Goal: Check status: Check status

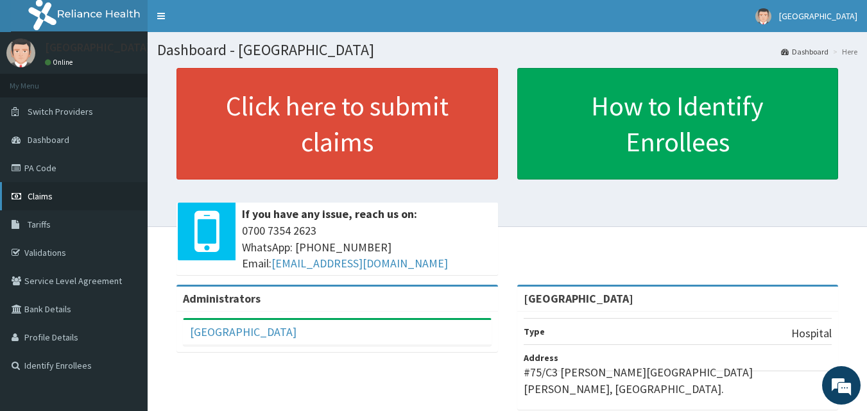
click at [53, 198] on link "Claims" at bounding box center [74, 196] width 148 height 28
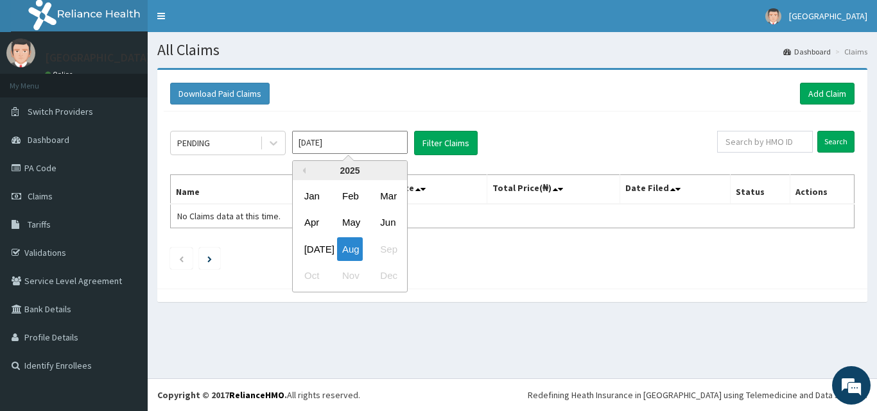
click at [391, 151] on input "[DATE]" at bounding box center [350, 142] width 116 height 23
click at [316, 246] on div "[DATE]" at bounding box center [312, 249] width 26 height 24
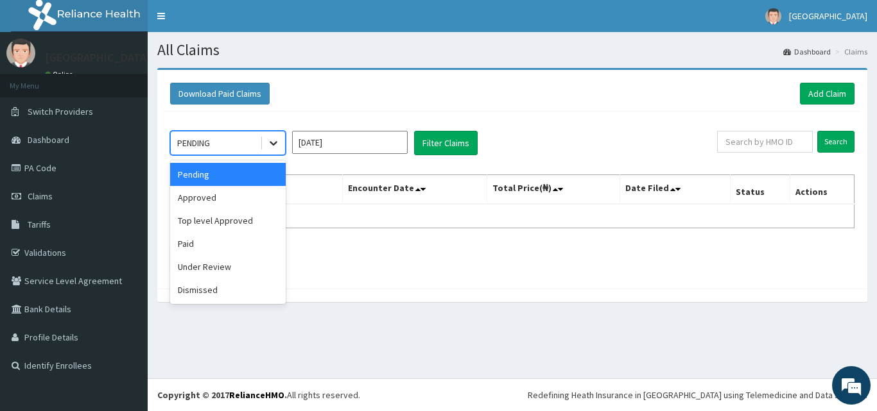
click at [268, 146] on icon at bounding box center [273, 143] width 13 height 13
click at [250, 194] on div "Approved" at bounding box center [228, 197] width 116 height 23
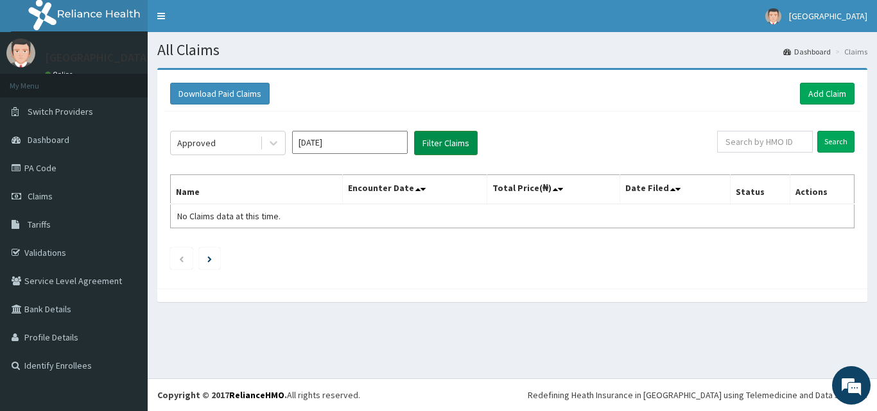
click at [431, 148] on button "Filter Claims" at bounding box center [446, 143] width 64 height 24
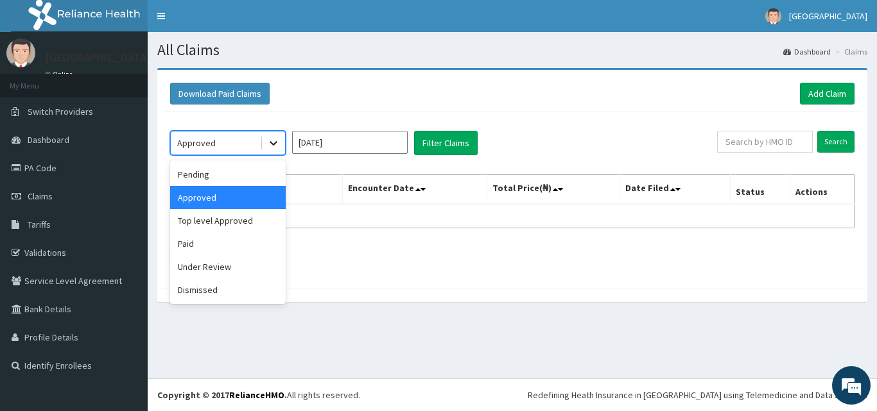
click at [270, 136] on div at bounding box center [273, 143] width 23 height 23
click at [236, 243] on div "Paid" at bounding box center [228, 243] width 116 height 23
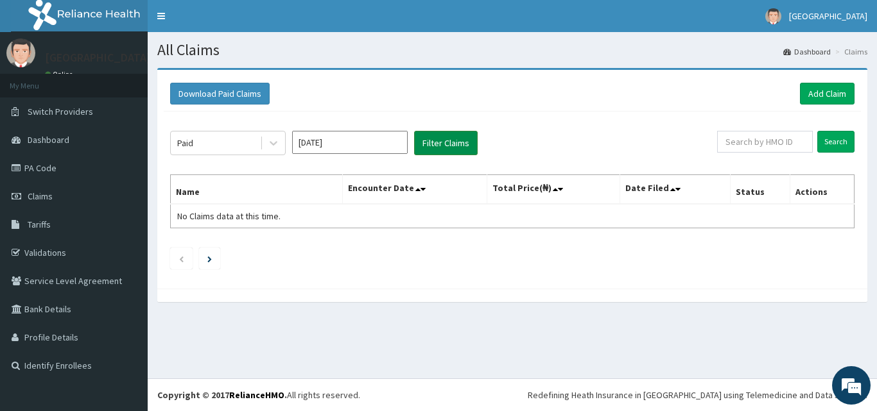
click at [417, 144] on button "Filter Claims" at bounding box center [446, 143] width 64 height 24
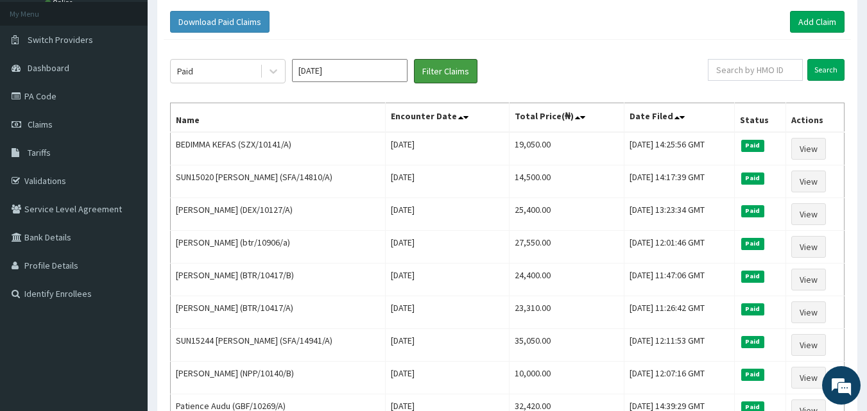
scroll to position [46, 0]
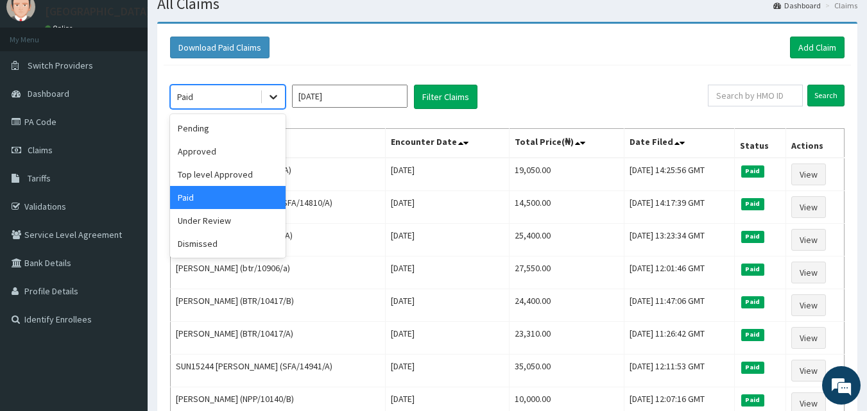
click at [274, 98] on icon at bounding box center [274, 98] width 8 height 4
click at [268, 175] on div "Top level Approved" at bounding box center [228, 174] width 116 height 23
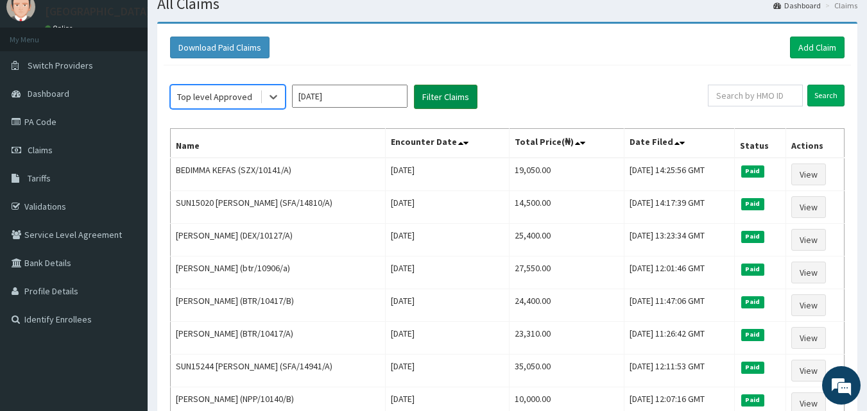
click at [440, 93] on button "Filter Claims" at bounding box center [446, 97] width 64 height 24
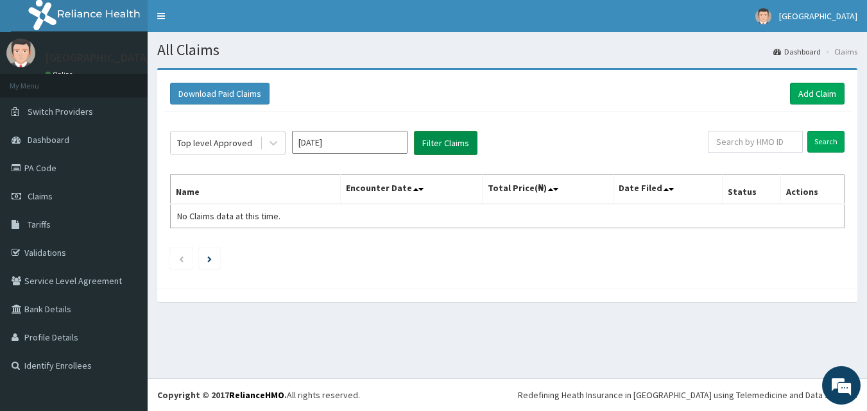
scroll to position [0, 0]
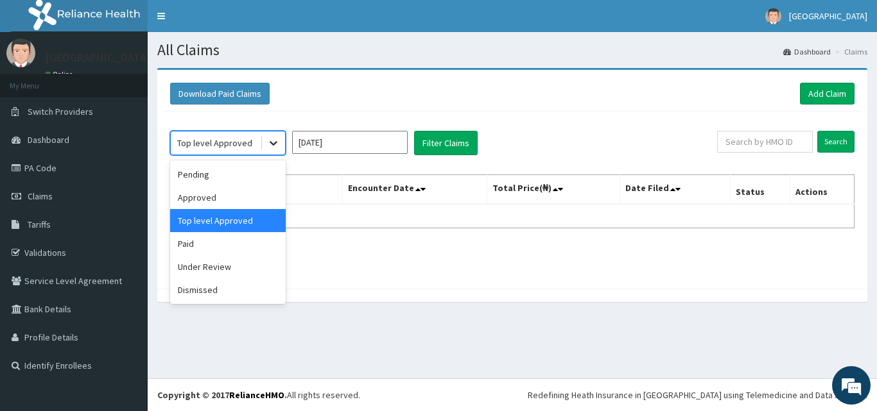
click at [280, 144] on div at bounding box center [273, 143] width 23 height 23
click at [261, 203] on div "Approved" at bounding box center [228, 197] width 116 height 23
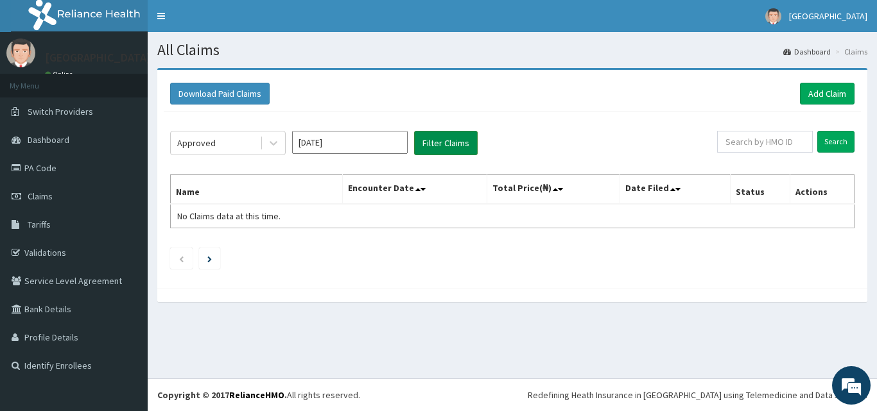
click at [423, 155] on button "Filter Claims" at bounding box center [446, 143] width 64 height 24
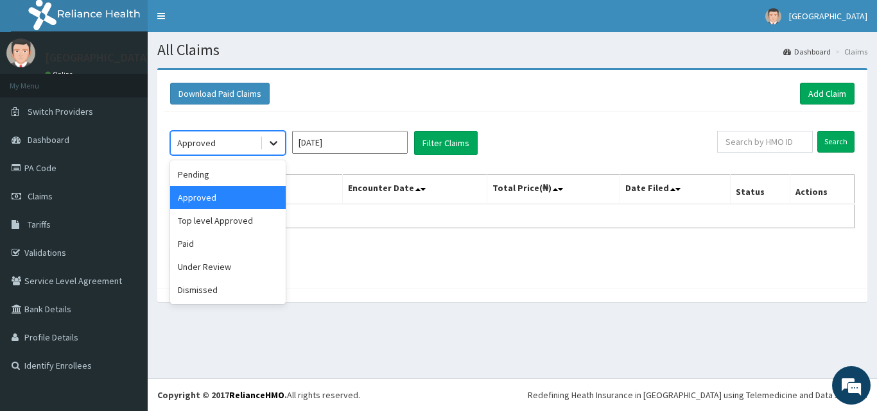
click at [270, 146] on icon at bounding box center [273, 143] width 13 height 13
click at [241, 182] on div "Pending" at bounding box center [228, 174] width 116 height 23
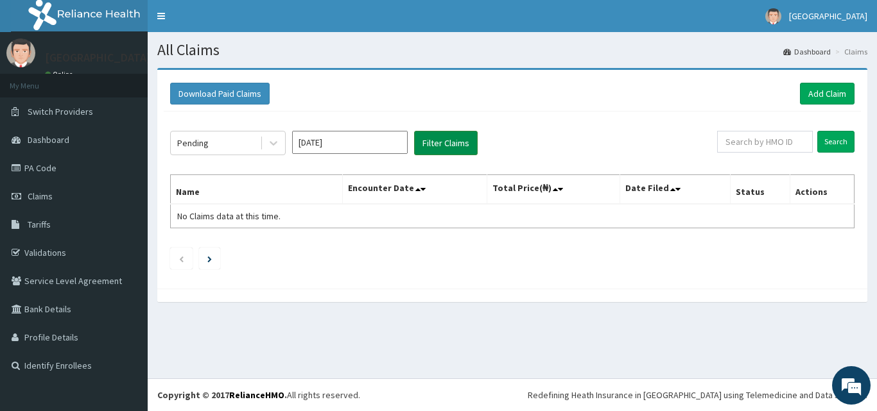
click at [431, 146] on button "Filter Claims" at bounding box center [446, 143] width 64 height 24
click at [276, 146] on icon at bounding box center [273, 143] width 13 height 13
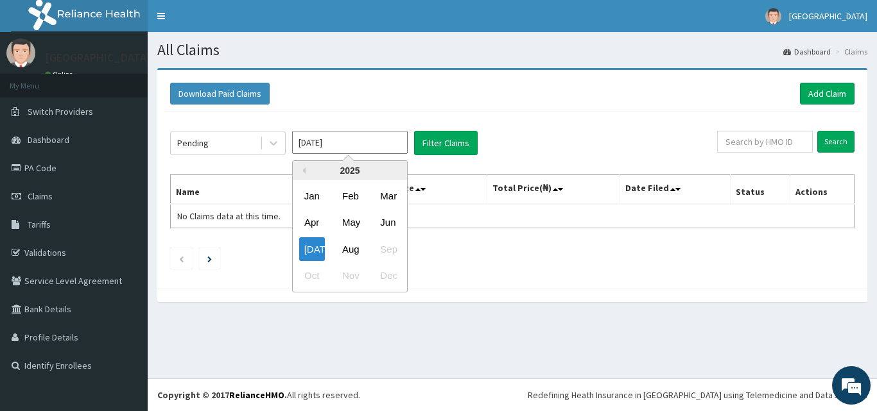
click at [406, 146] on input "Jul 2025" at bounding box center [350, 142] width 116 height 23
click at [384, 227] on div "Jun" at bounding box center [388, 223] width 26 height 24
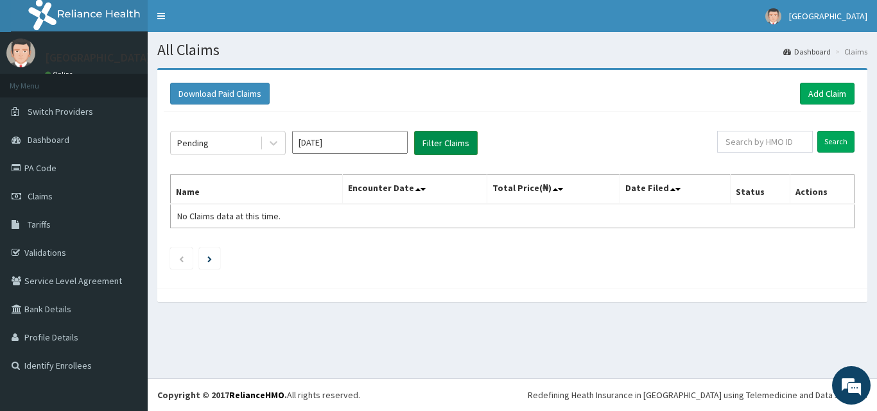
click at [448, 151] on button "Filter Claims" at bounding box center [446, 143] width 64 height 24
click at [428, 144] on button "Filter Claims" at bounding box center [446, 143] width 64 height 24
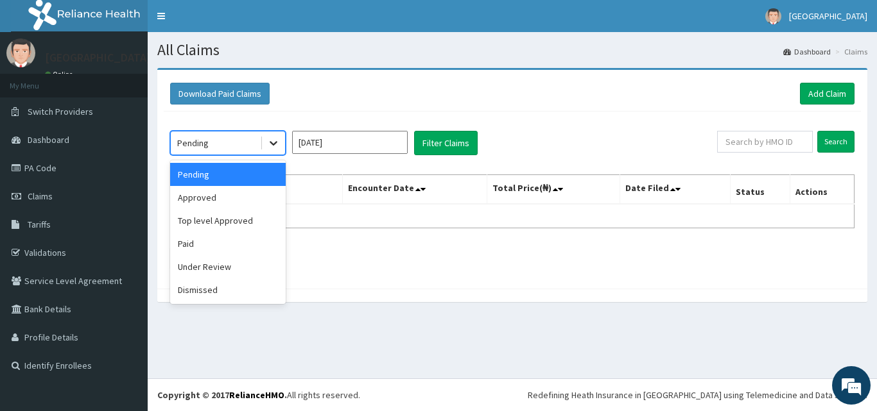
click at [281, 145] on div at bounding box center [273, 143] width 23 height 23
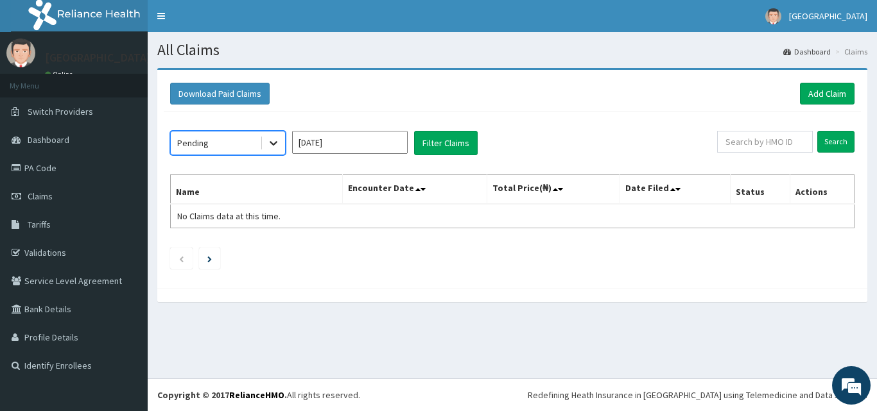
click at [281, 145] on div at bounding box center [273, 143] width 23 height 23
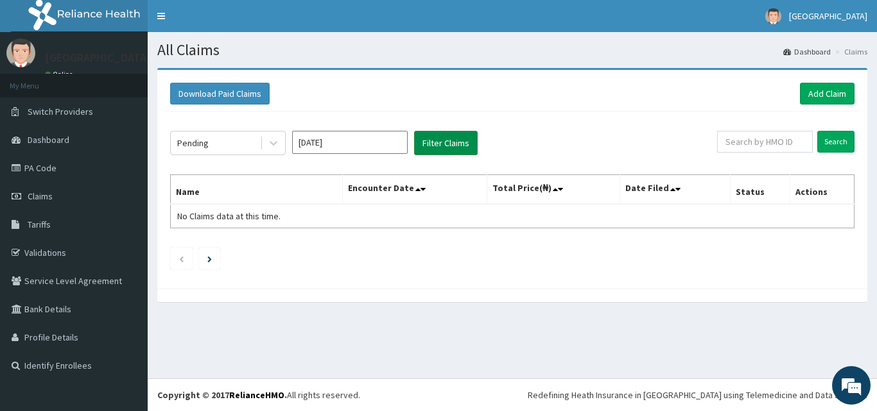
click at [437, 153] on button "Filter Claims" at bounding box center [446, 143] width 64 height 24
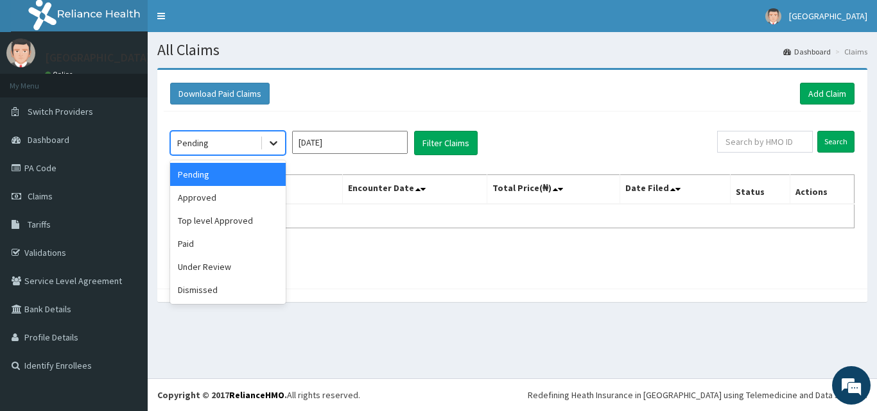
click at [283, 146] on div at bounding box center [273, 143] width 23 height 23
click at [264, 205] on div "Approved" at bounding box center [228, 197] width 116 height 23
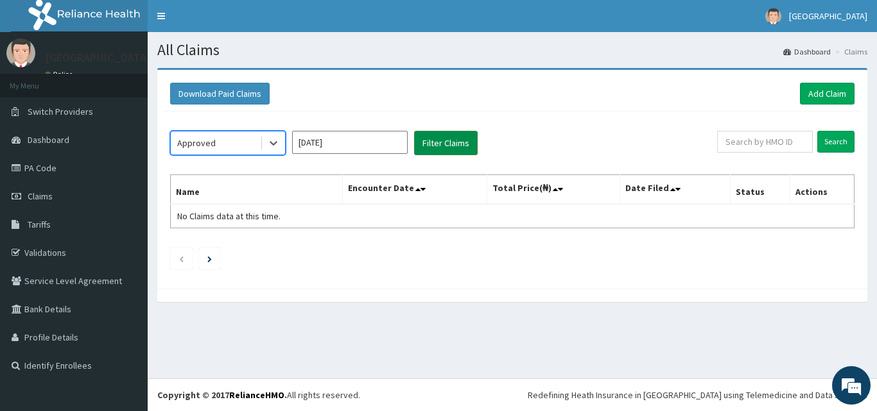
click at [422, 146] on button "Filter Claims" at bounding box center [446, 143] width 64 height 24
click at [270, 157] on div "Approved Jun 2025 Filter Claims Search Name Encounter Date Total Price(₦) Date …" at bounding box center [512, 197] width 697 height 171
click at [270, 148] on icon at bounding box center [273, 143] width 13 height 13
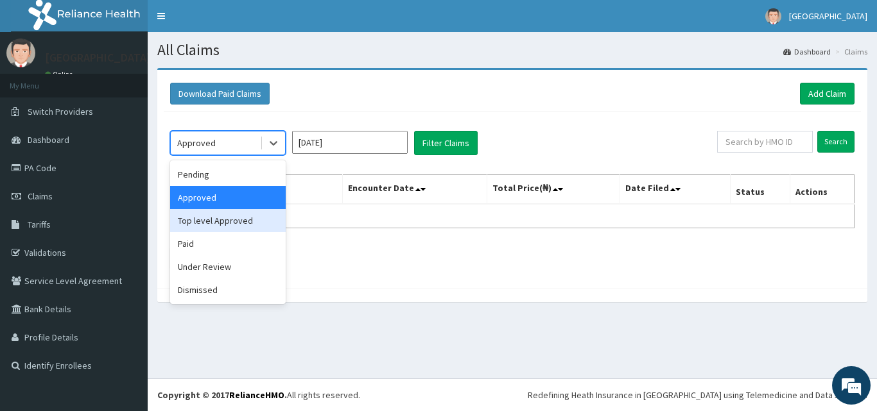
click at [266, 221] on div "Top level Approved" at bounding box center [228, 220] width 116 height 23
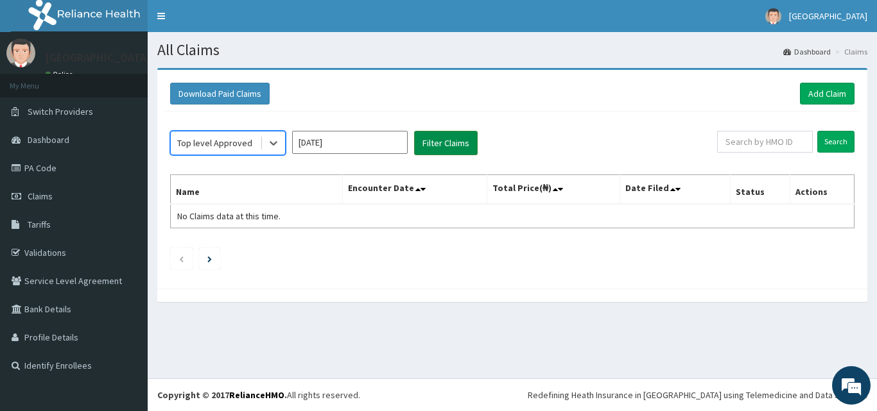
click at [433, 146] on button "Filter Claims" at bounding box center [446, 143] width 64 height 24
click at [275, 141] on icon at bounding box center [273, 143] width 13 height 13
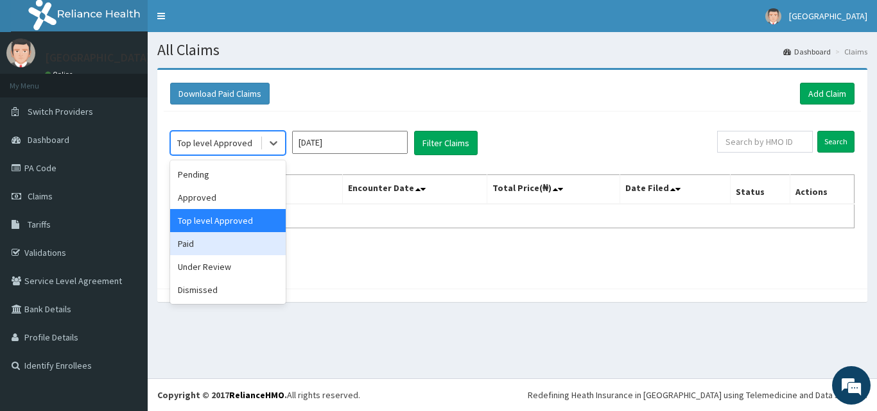
click at [248, 248] on div "Paid" at bounding box center [228, 243] width 116 height 23
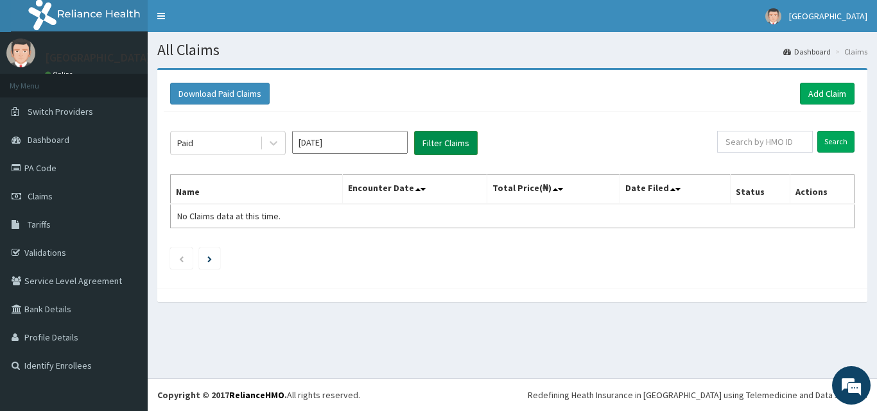
click at [432, 149] on button "Filter Claims" at bounding box center [446, 143] width 64 height 24
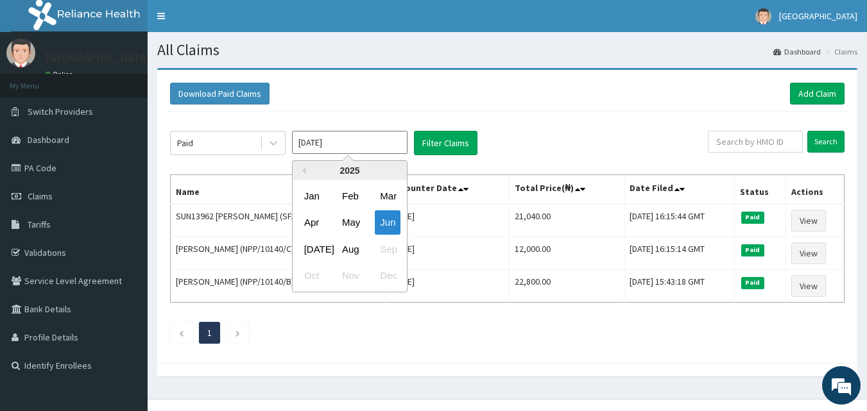
click at [398, 148] on input "Jun 2025" at bounding box center [350, 142] width 116 height 23
click at [318, 242] on div "Jul" at bounding box center [312, 249] width 26 height 24
type input "Jul 2025"
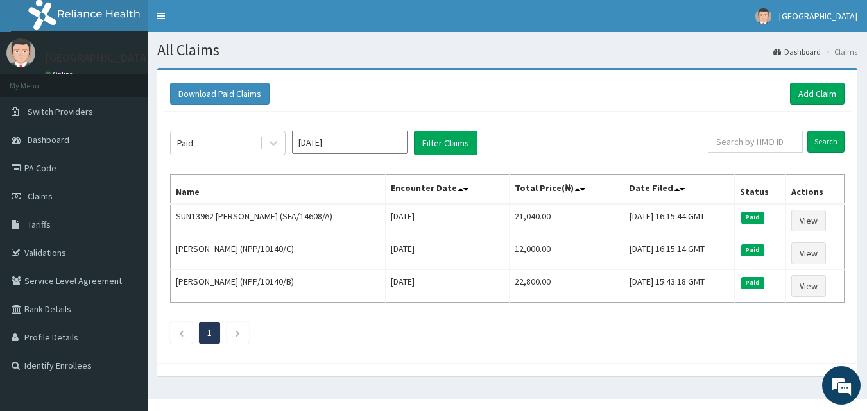
click at [446, 130] on div "Paid Jul 2025 Filter Claims Search Name Encounter Date Total Price(₦) Date File…" at bounding box center [507, 234] width 687 height 245
click at [442, 137] on button "Filter Claims" at bounding box center [446, 143] width 64 height 24
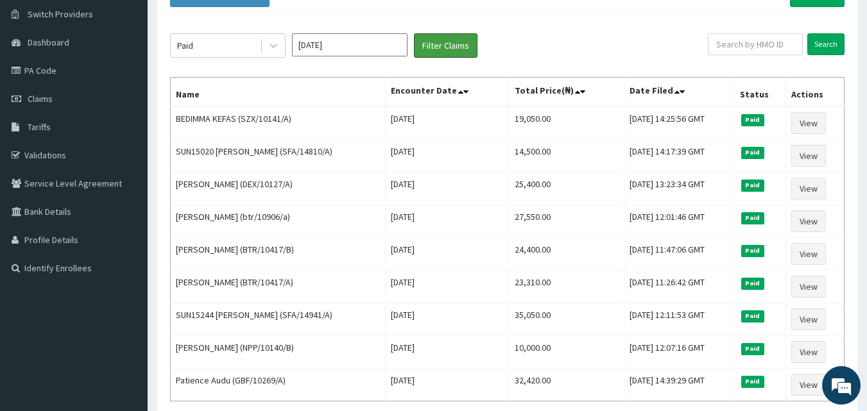
scroll to position [138, 0]
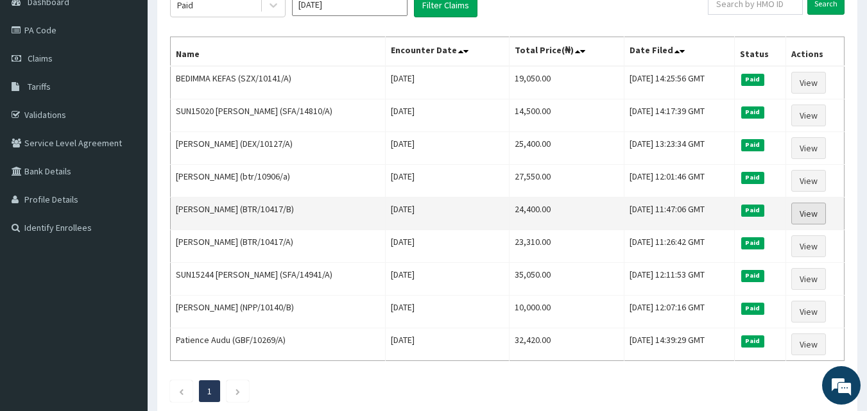
click at [818, 217] on link "View" at bounding box center [808, 214] width 35 height 22
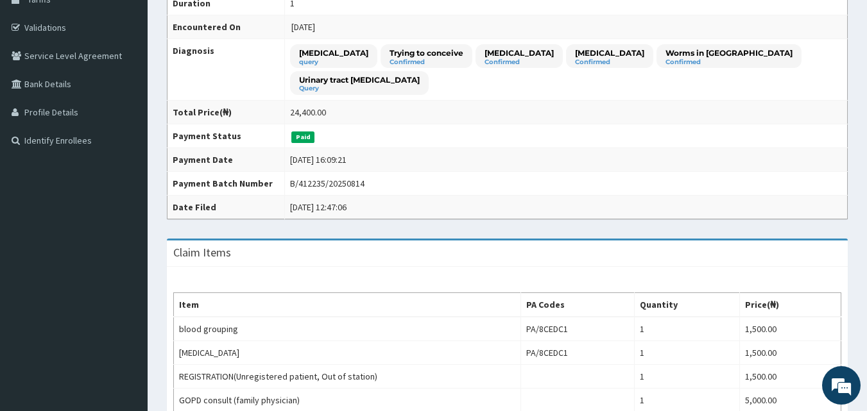
scroll to position [184, 0]
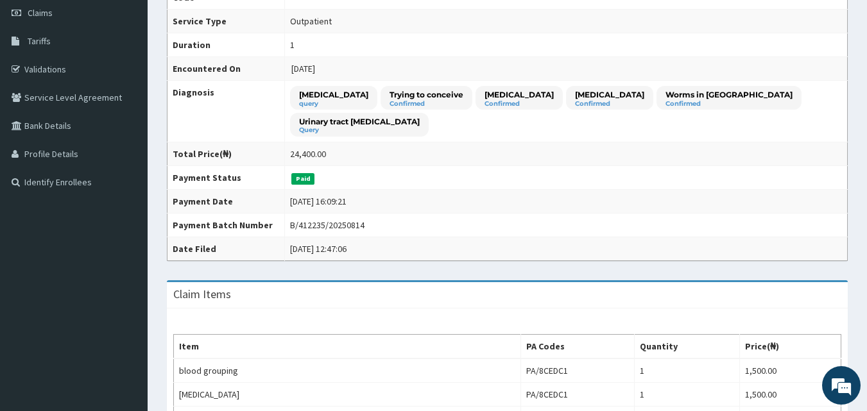
drag, startPoint x: 876, startPoint y: 101, endPoint x: 795, endPoint y: 165, distance: 103.7
click at [795, 165] on html "R EL Toggle navigation OASIS MEDICAL CENTRE OASIS MEDICAL CENTRE - oasismedical…" at bounding box center [433, 370] width 867 height 1108
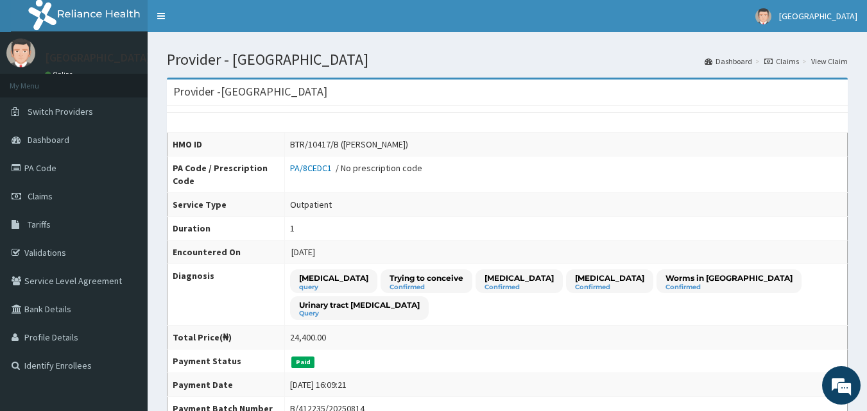
scroll to position [0, 0]
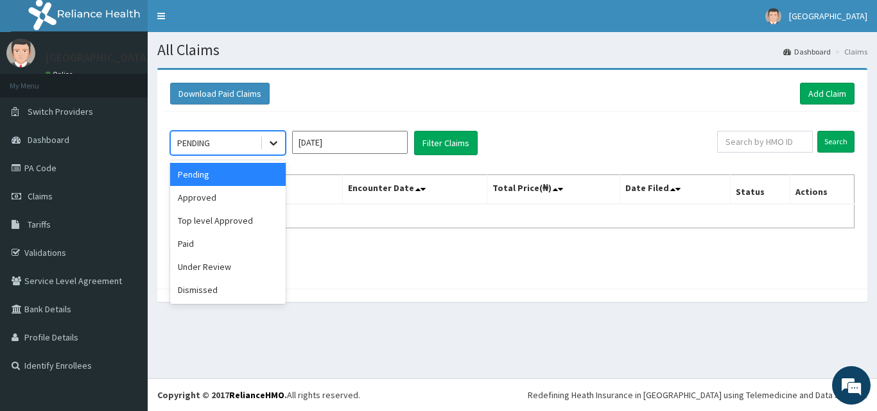
click at [274, 151] on div at bounding box center [273, 143] width 23 height 23
click at [248, 223] on div "Top level Approved" at bounding box center [228, 220] width 116 height 23
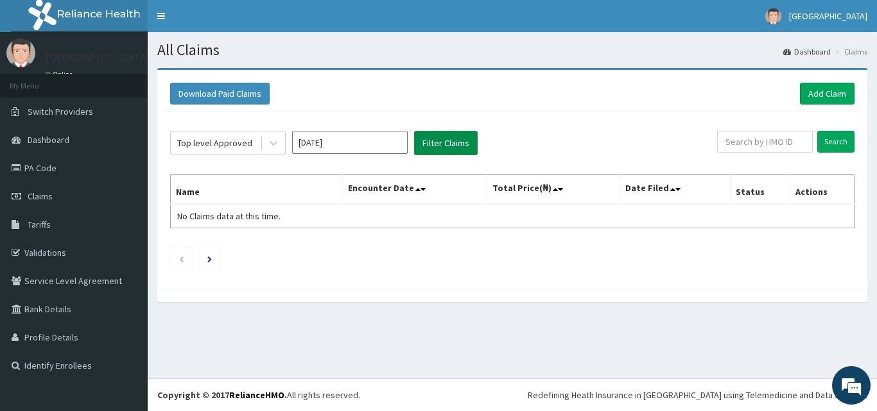
click at [425, 150] on button "Filter Claims" at bounding box center [446, 143] width 64 height 24
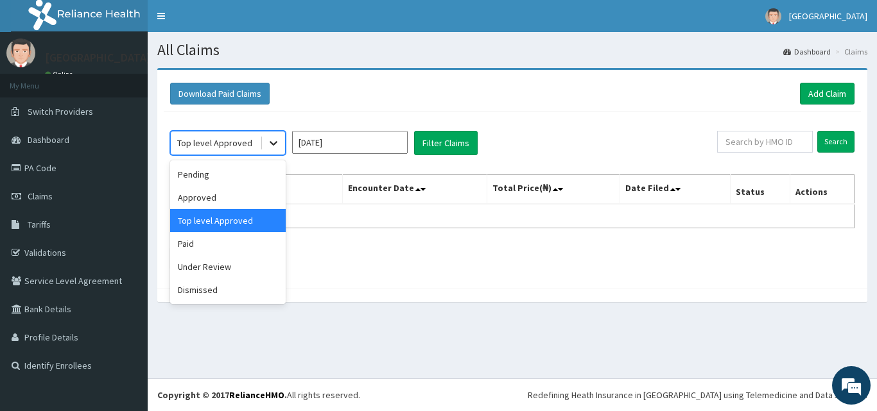
click at [274, 148] on icon at bounding box center [273, 143] width 13 height 13
click at [236, 239] on div "Paid" at bounding box center [228, 243] width 116 height 23
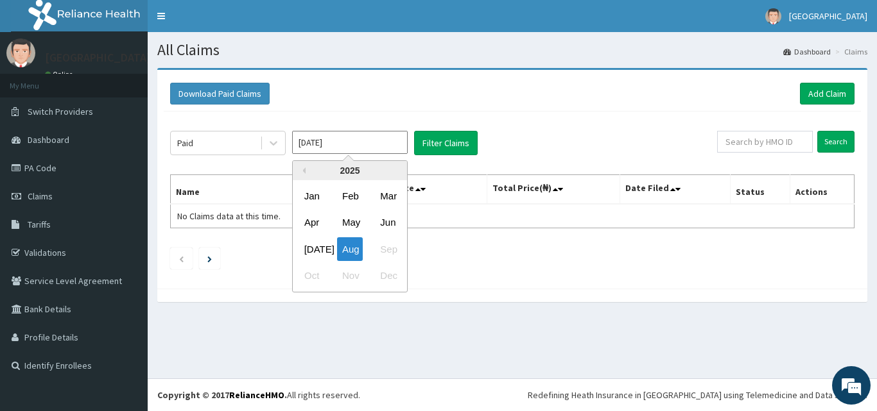
click at [329, 150] on input "Aug 2025" at bounding box center [350, 142] width 116 height 23
click at [316, 250] on div "Jul" at bounding box center [312, 249] width 26 height 24
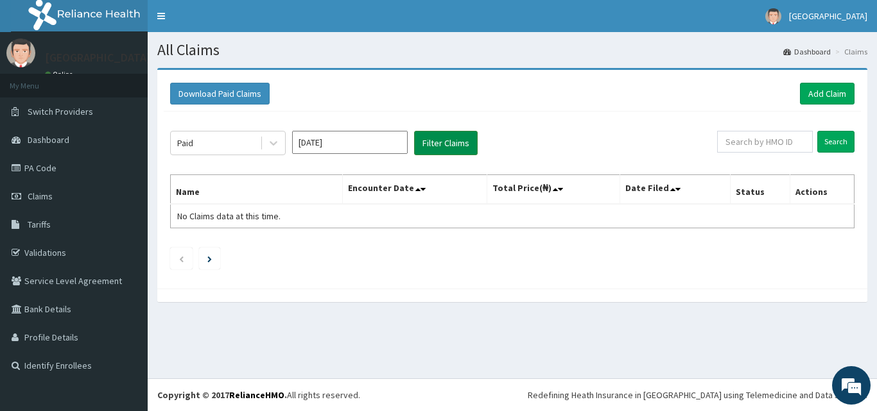
click at [454, 147] on button "Filter Claims" at bounding box center [446, 143] width 64 height 24
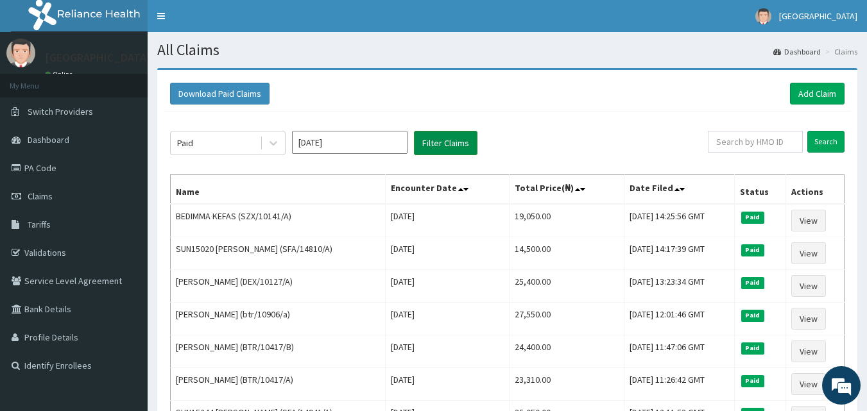
click at [454, 146] on button "Filter Claims" at bounding box center [446, 143] width 64 height 24
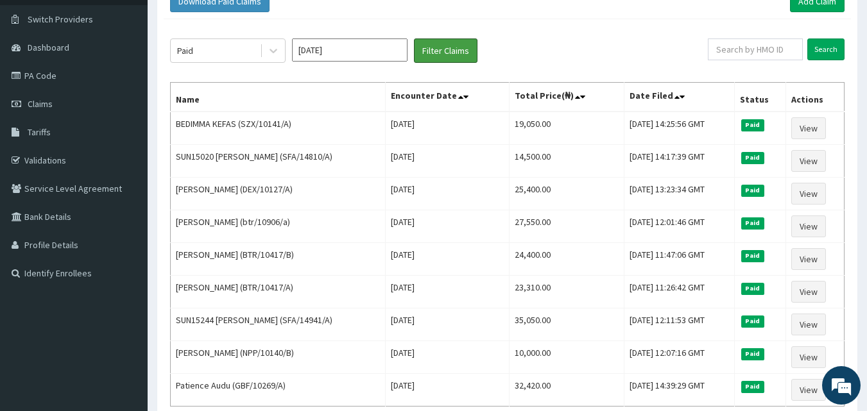
scroll to position [7, 0]
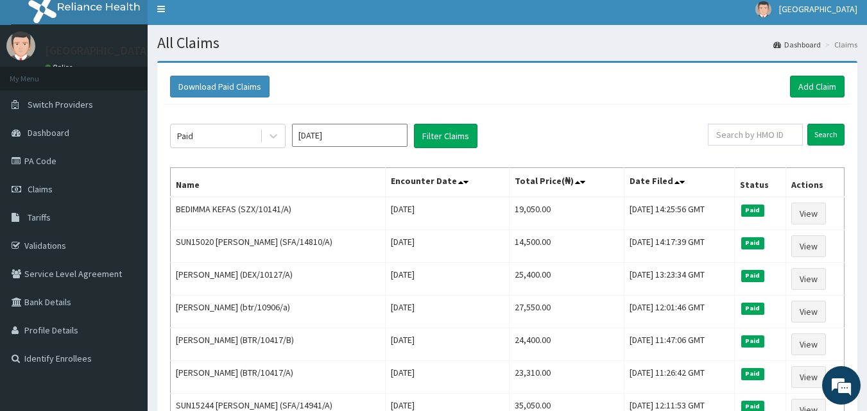
click at [354, 146] on input "Jul 2025" at bounding box center [350, 135] width 116 height 23
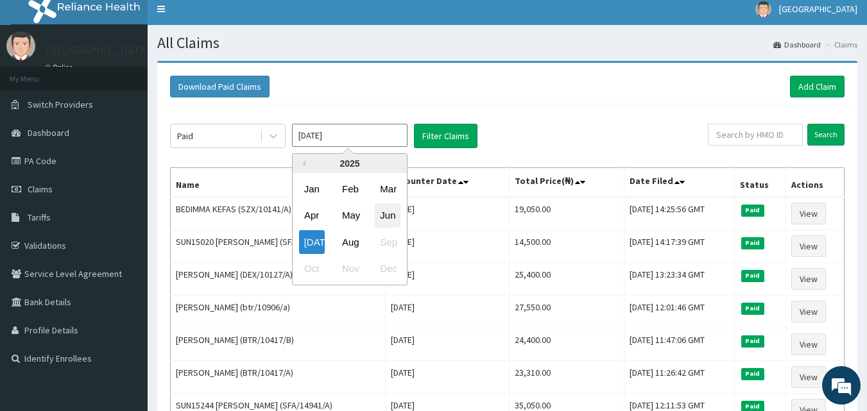
click at [388, 219] on div "Jun" at bounding box center [388, 216] width 26 height 24
type input "Jun 2025"
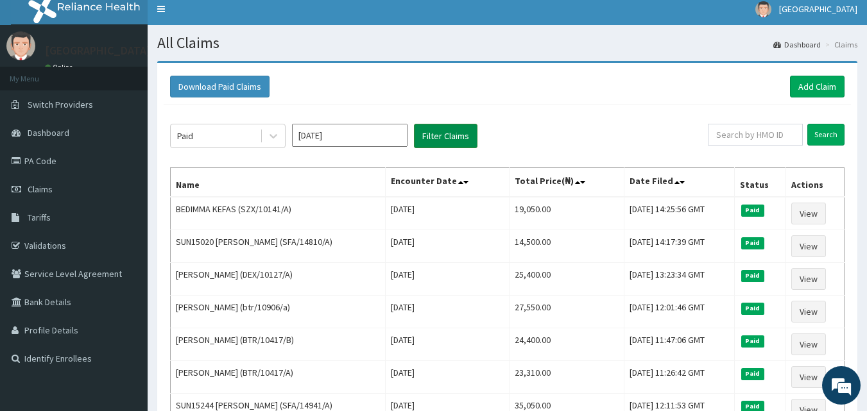
click at [429, 140] on button "Filter Claims" at bounding box center [446, 136] width 64 height 24
